Goal: Task Accomplishment & Management: Use online tool/utility

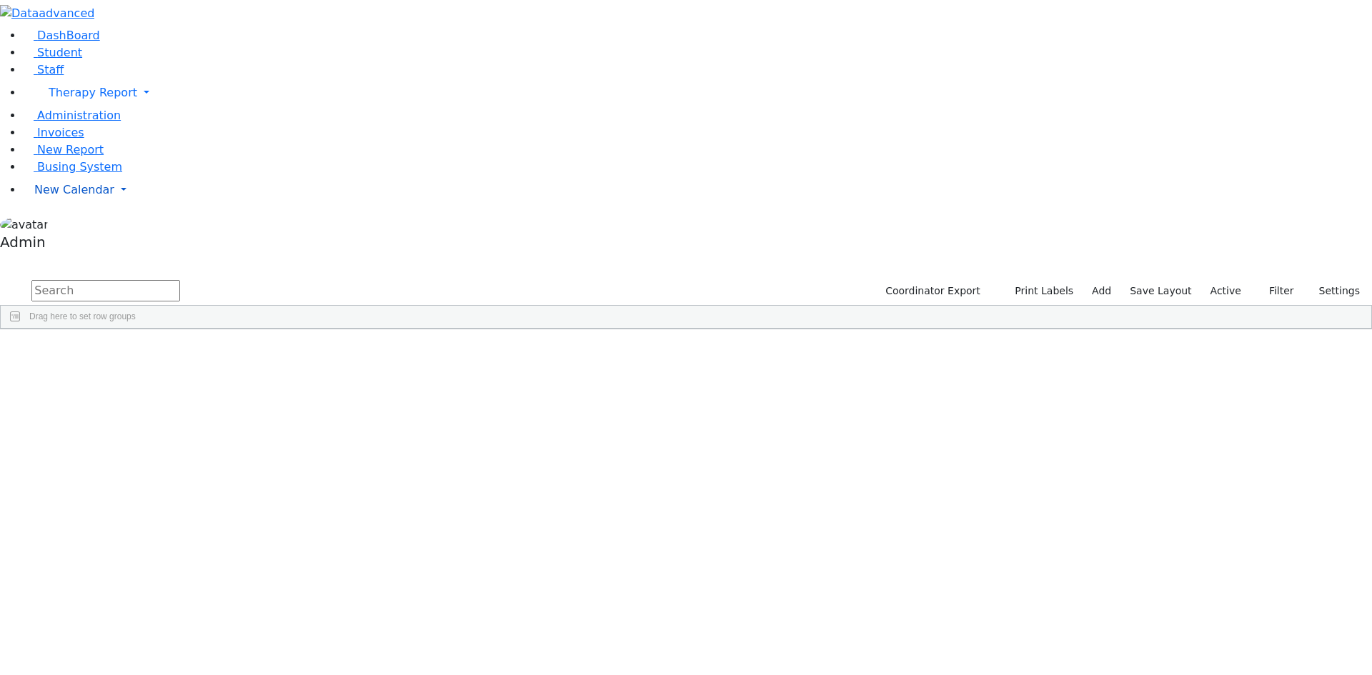
click at [65, 99] on span "New Calendar" at bounding box center [93, 93] width 89 height 14
click at [62, 225] on span "Calendar" at bounding box center [56, 218] width 51 height 14
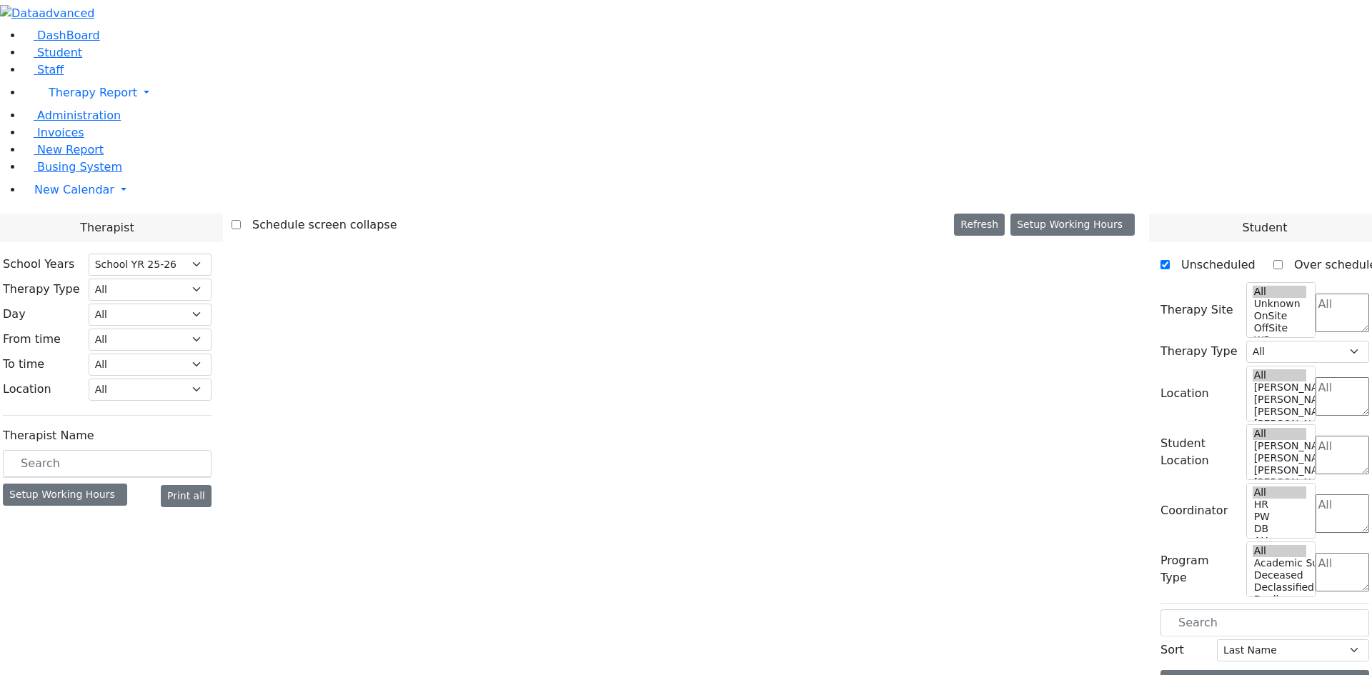
select select "212"
select select "3"
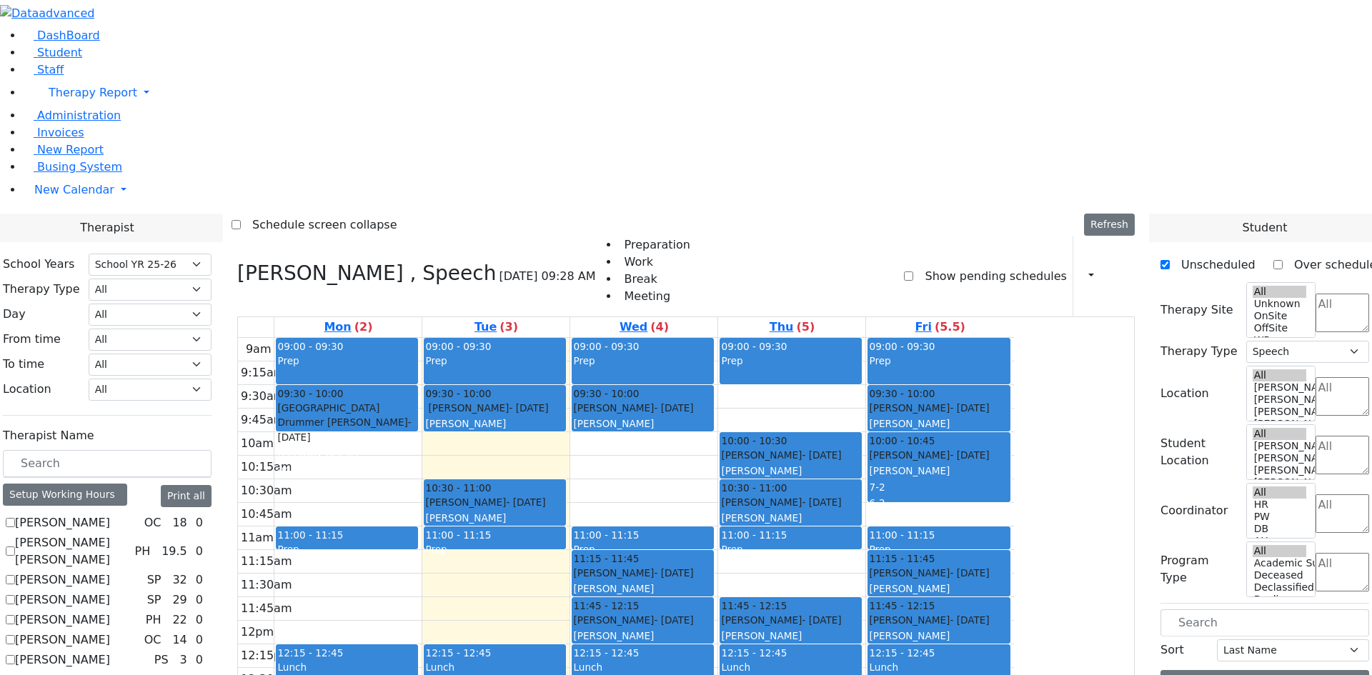
click at [110, 514] on label "Abramczyk ZC" at bounding box center [62, 522] width 95 height 17
click at [15, 518] on input "Abramczyk ZC" at bounding box center [10, 522] width 9 height 9
checkbox input "true"
select select
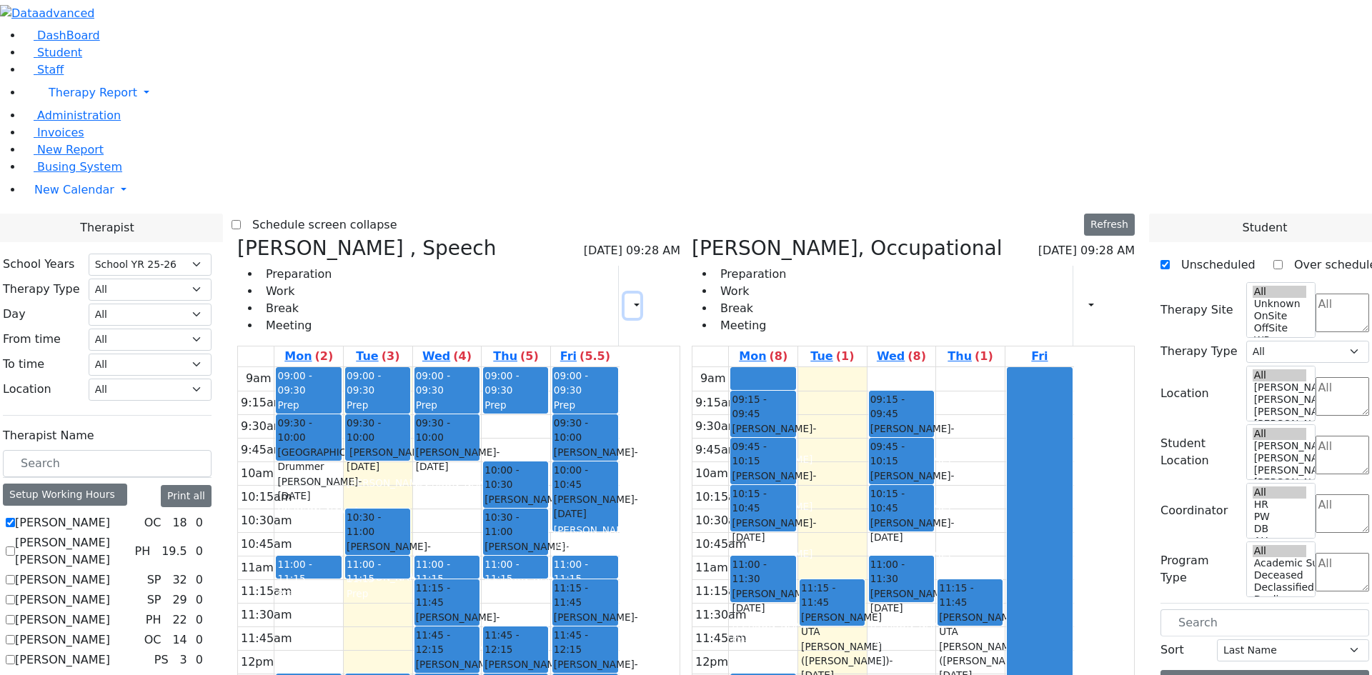
click at [640, 294] on button "button" at bounding box center [632, 306] width 16 height 24
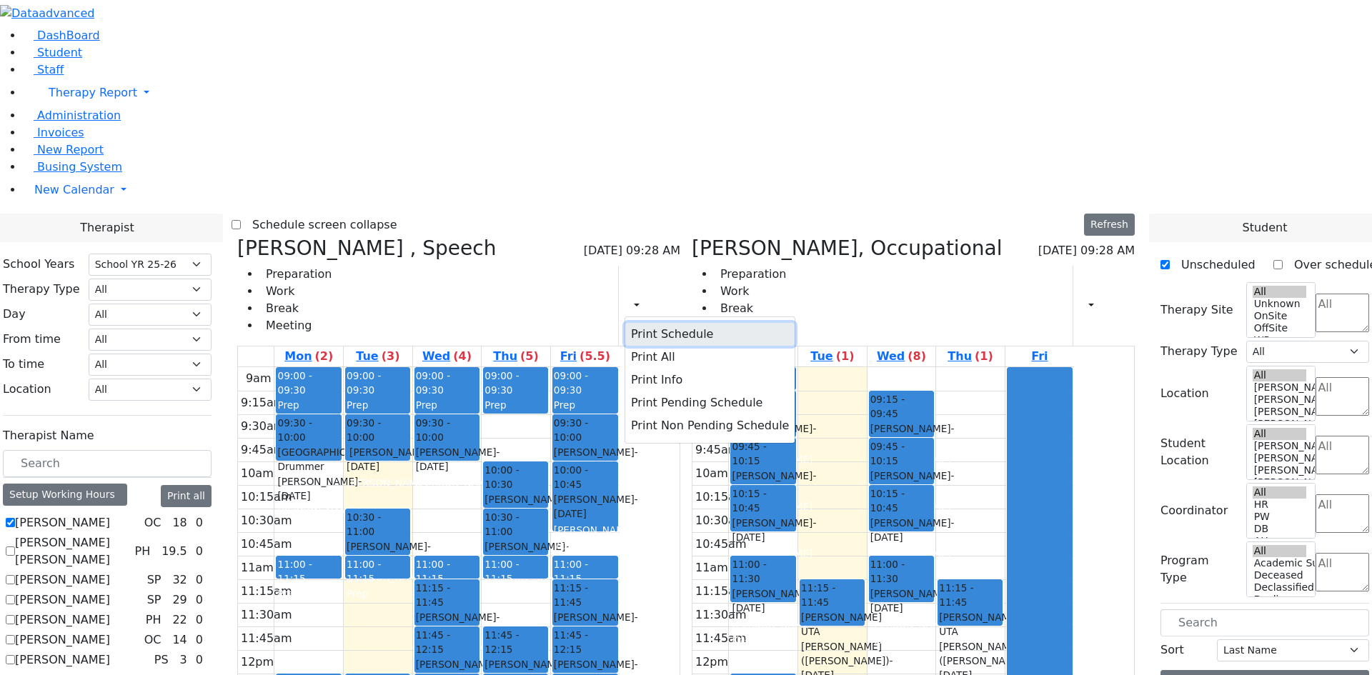
click at [694, 323] on button "Print Schedule" at bounding box center [709, 334] width 169 height 23
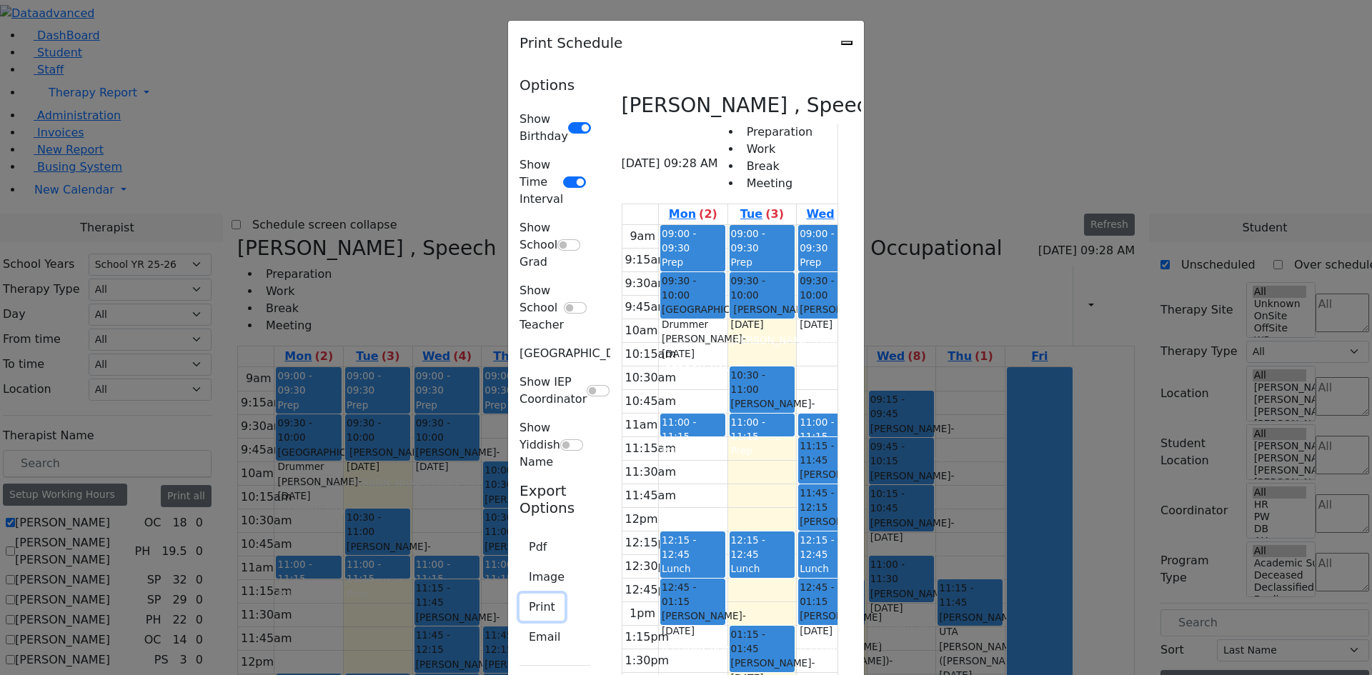
click at [519, 594] on button "Print" at bounding box center [541, 607] width 45 height 27
